Goal: Information Seeking & Learning: Learn about a topic

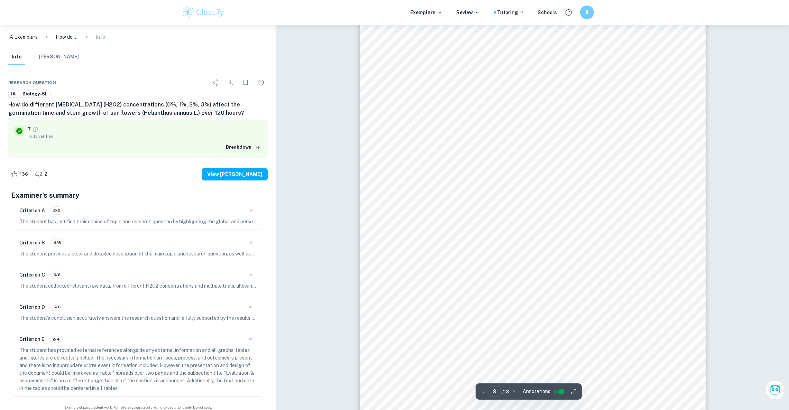
scroll to position [4026, 0]
click at [418, 89] on div "treated with the 1% H 2 O 2 treatment germinated the fastest and seeds treated …" at bounding box center [533, 239] width 346 height 489
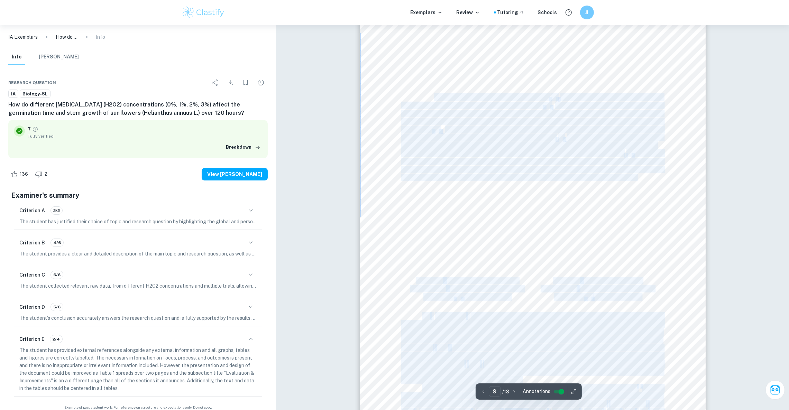
drag, startPoint x: 418, startPoint y: 89, endPoint x: 433, endPoint y: 96, distance: 16.4
click at [433, 96] on div "treated with the 1% H 2 O 2 treatment germinated the fastest and seeds treated …" at bounding box center [533, 239] width 346 height 489
click at [403, 89] on div "treated with the 1% H 2 O 2 treatment germinated the fastest and seeds treated …" at bounding box center [533, 239] width 346 height 489
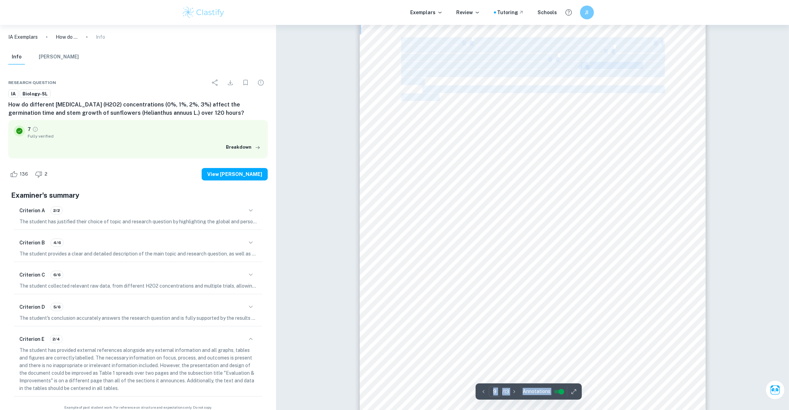
drag, startPoint x: 422, startPoint y: 89, endPoint x: 442, endPoint y: 97, distance: 21.9
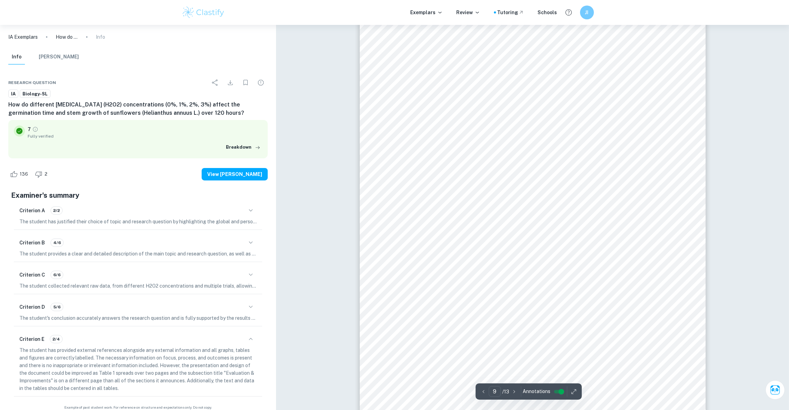
click at [409, 86] on div "treated with the 1% H 2 O 2 treatment germinated the fastest and seeds treated …" at bounding box center [533, 239] width 346 height 489
click at [560, 393] on input "controlled" at bounding box center [561, 392] width 25 height 8
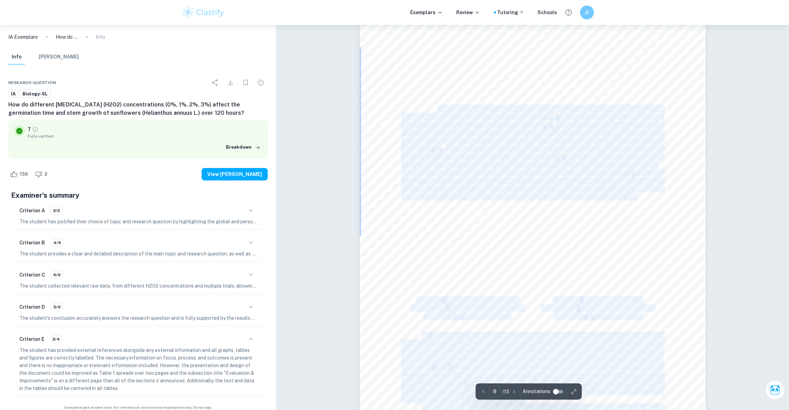
drag, startPoint x: 420, startPoint y: 108, endPoint x: 437, endPoint y: 110, distance: 16.4
click at [437, 110] on div "treated with the 1% H 2 O 2 treatment germinated the fastest and seeds treated …" at bounding box center [533, 259] width 346 height 489
click at [437, 110] on span "Figure 3 and figure 4 reveal the germination time and stem growth means of the" at bounding box center [542, 108] width 241 height 7
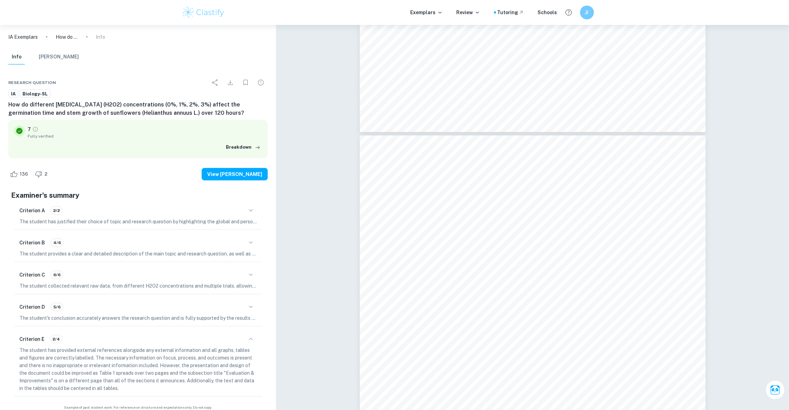
scroll to position [3657, 0]
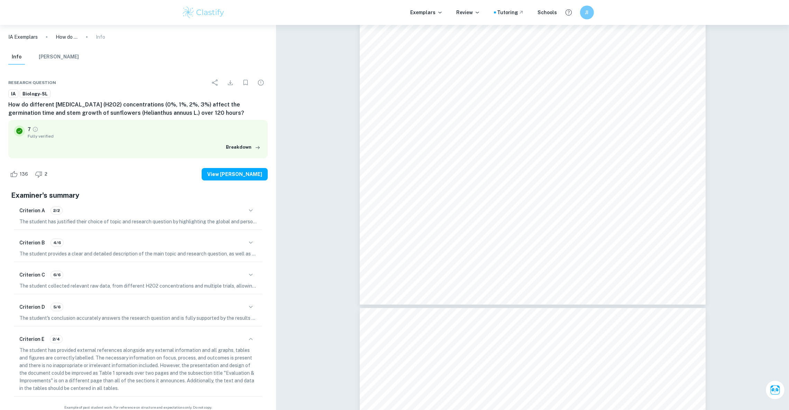
type input "8"
